Goal: Register for event/course

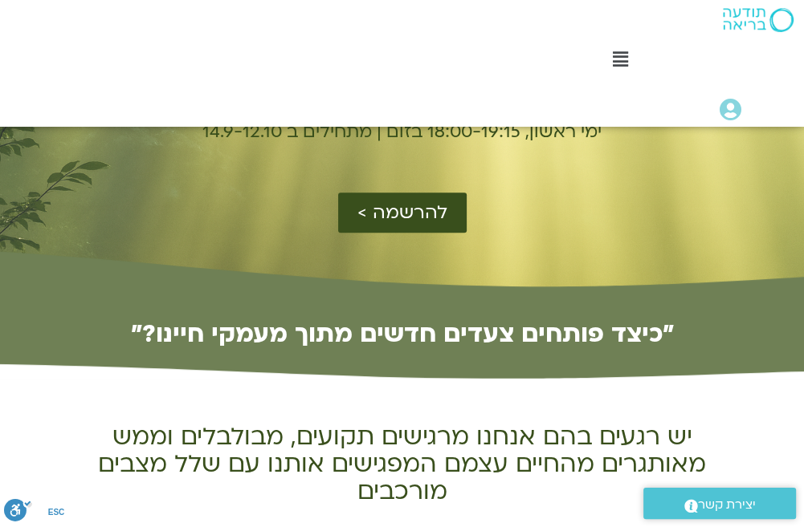
scroll to position [401, 0]
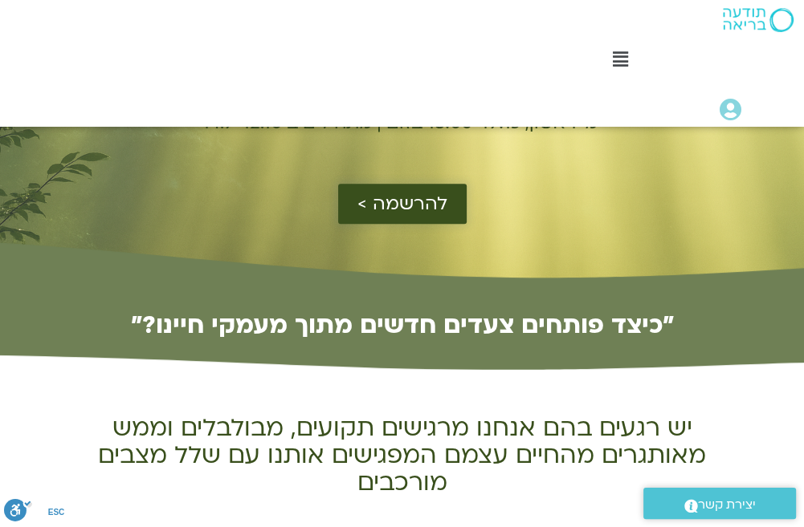
click at [400, 204] on span "להרשמה >" at bounding box center [402, 203] width 90 height 21
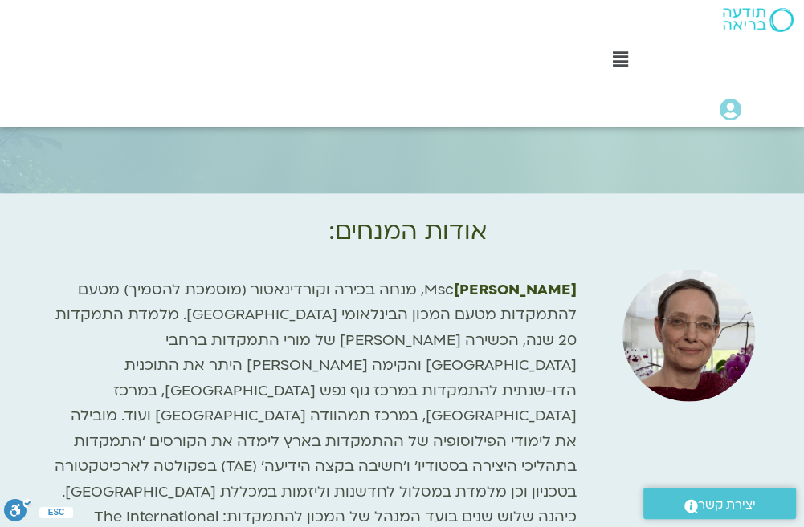
scroll to position [3764, 0]
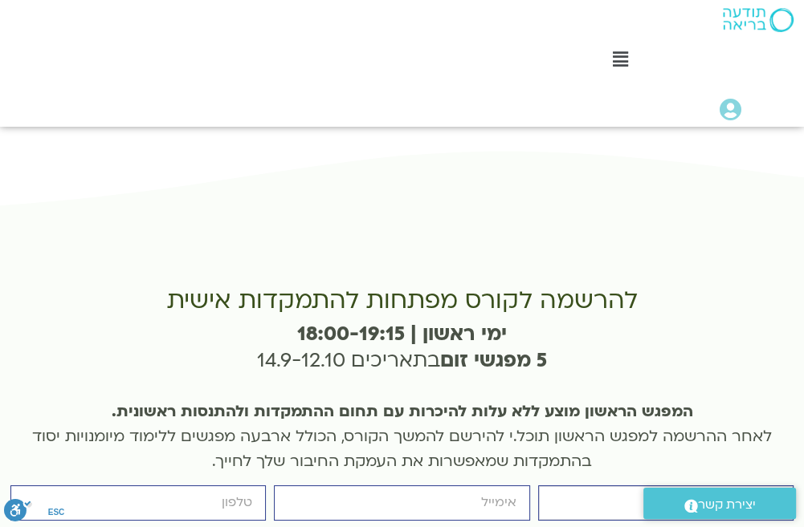
click at [781, 486] on input "firstname" at bounding box center [665, 503] width 255 height 35
type input "‫[PERSON_NAME]‬‎"
click at [516, 486] on input "email" at bounding box center [401, 503] width 255 height 35
type input "[EMAIL_ADDRESS][DOMAIN_NAME]"
click at [255, 486] on input "cellphone" at bounding box center [137, 503] width 255 height 35
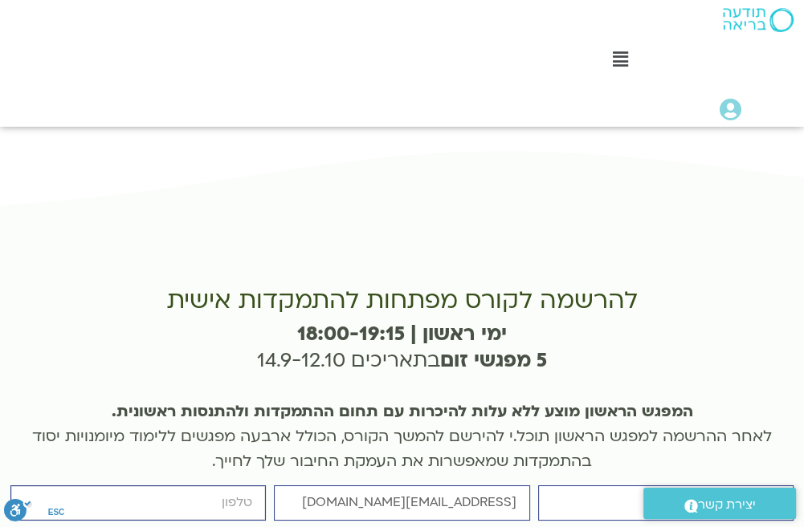
type input "0548105687"
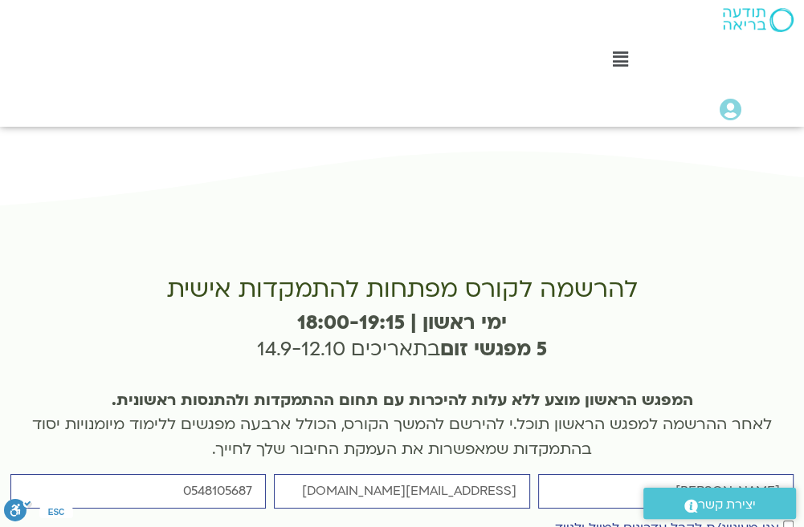
scroll to position [3846, 0]
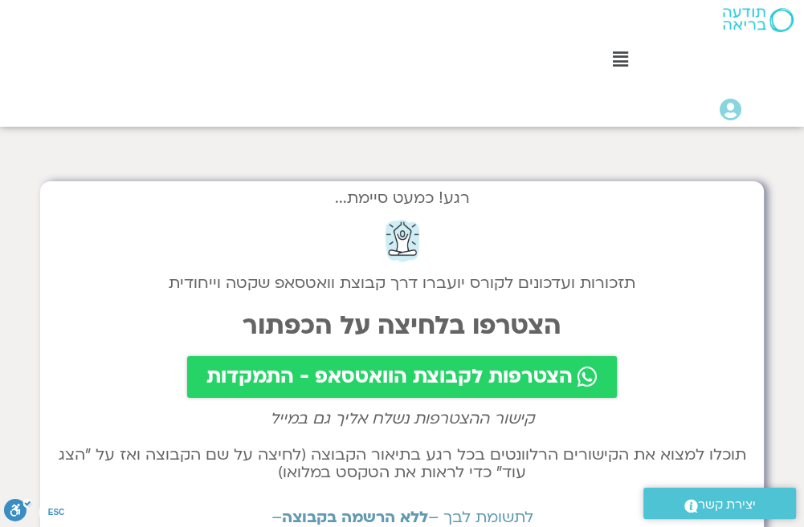
click at [372, 377] on span "הצטרפות לקבוצת הוואטסאפ - התמקדות" at bounding box center [389, 377] width 366 height 22
